Goal: Task Accomplishment & Management: Use online tool/utility

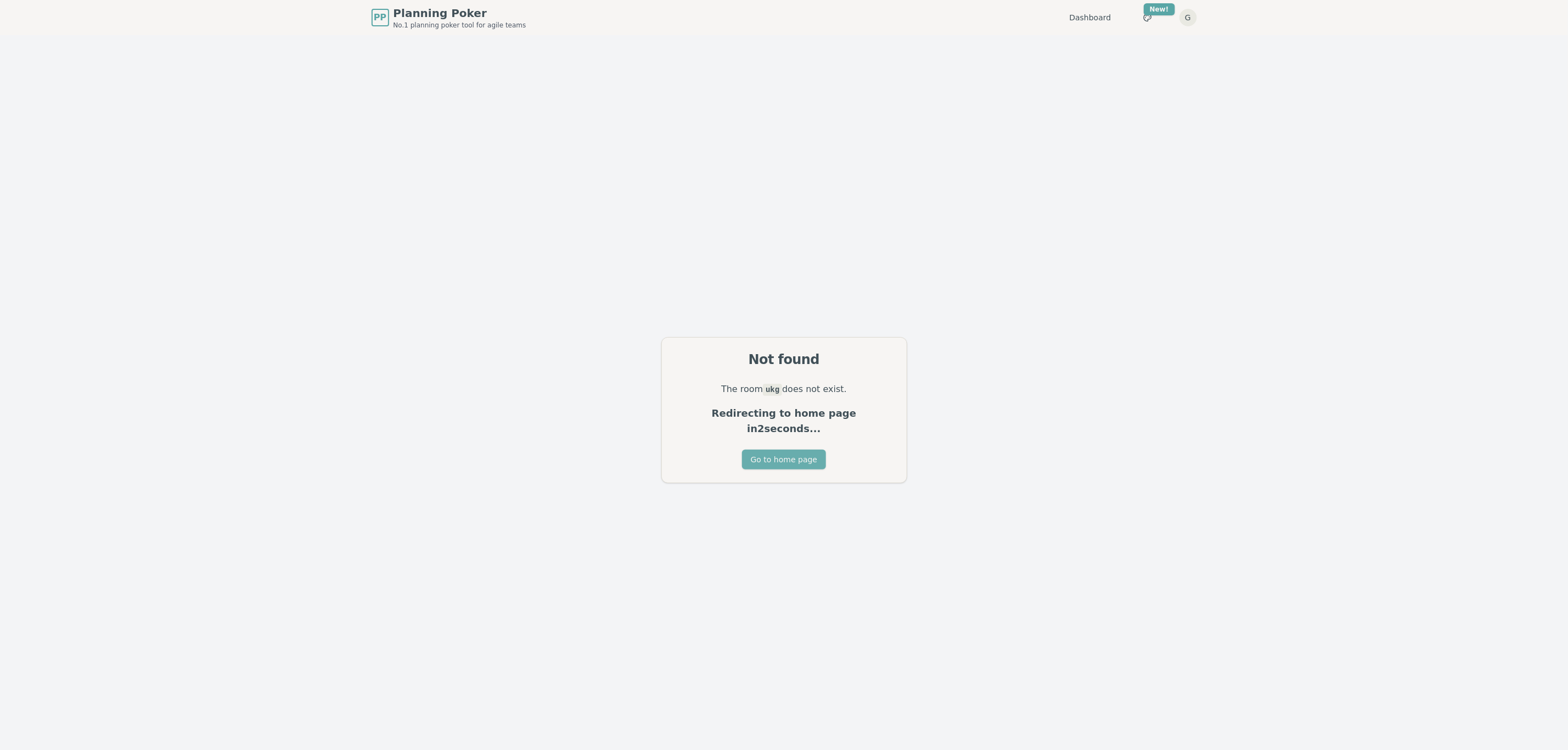
click at [792, 450] on button "Go to home page" at bounding box center [784, 459] width 84 height 20
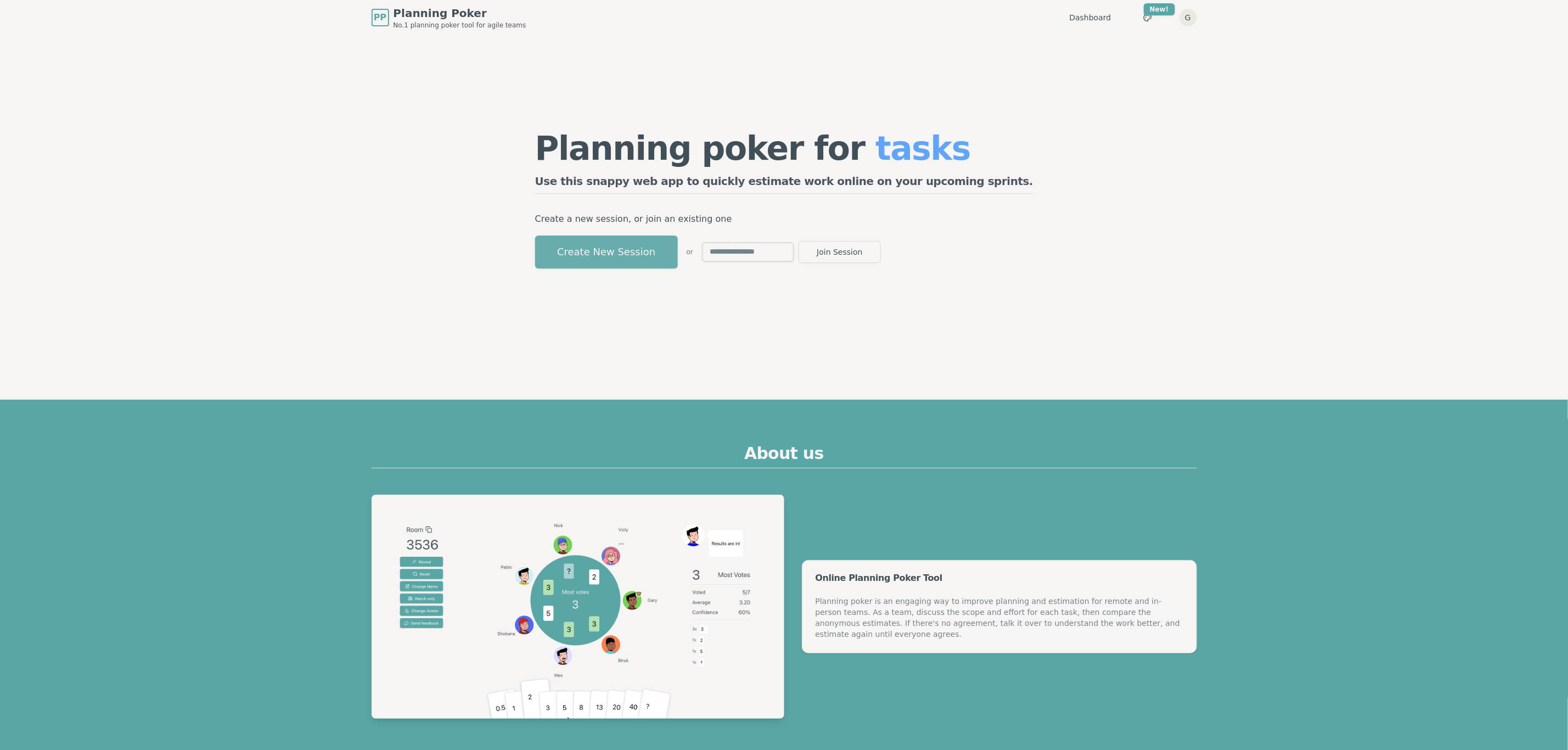
click at [678, 254] on button "Create New Session" at bounding box center [606, 251] width 143 height 33
